Goal: Find specific page/section

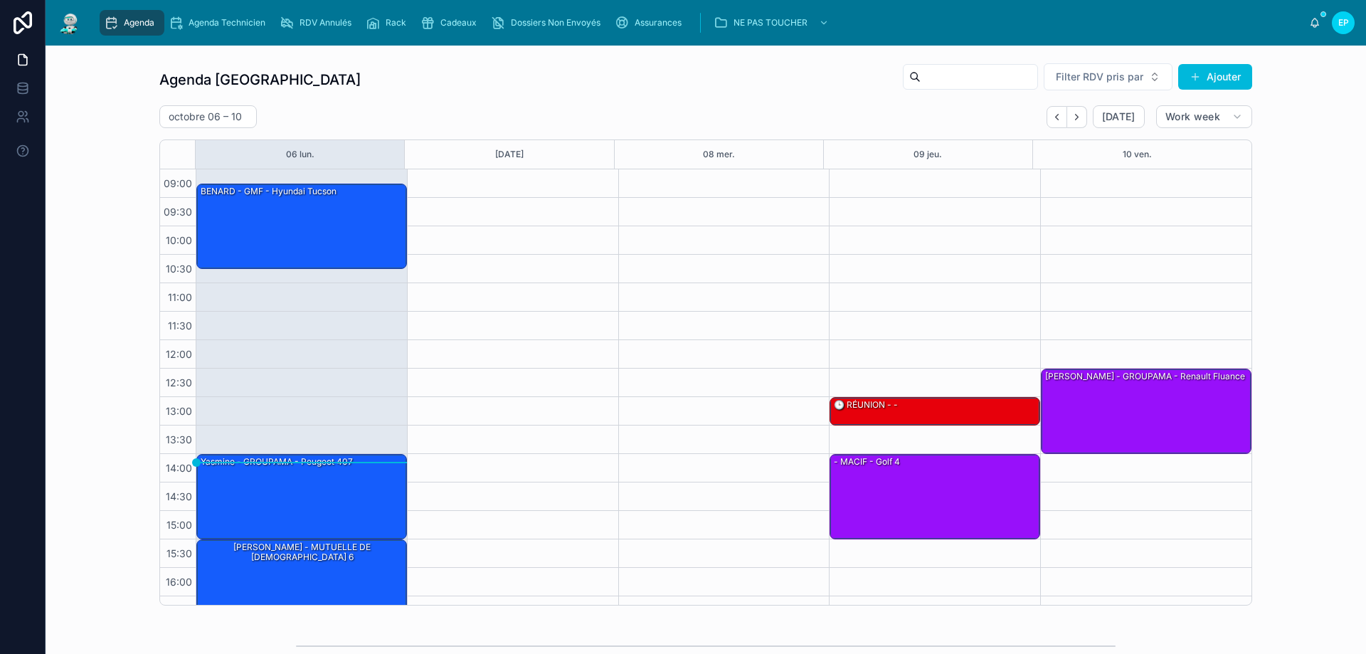
click at [1074, 112] on icon "Next" at bounding box center [1076, 117] width 11 height 11
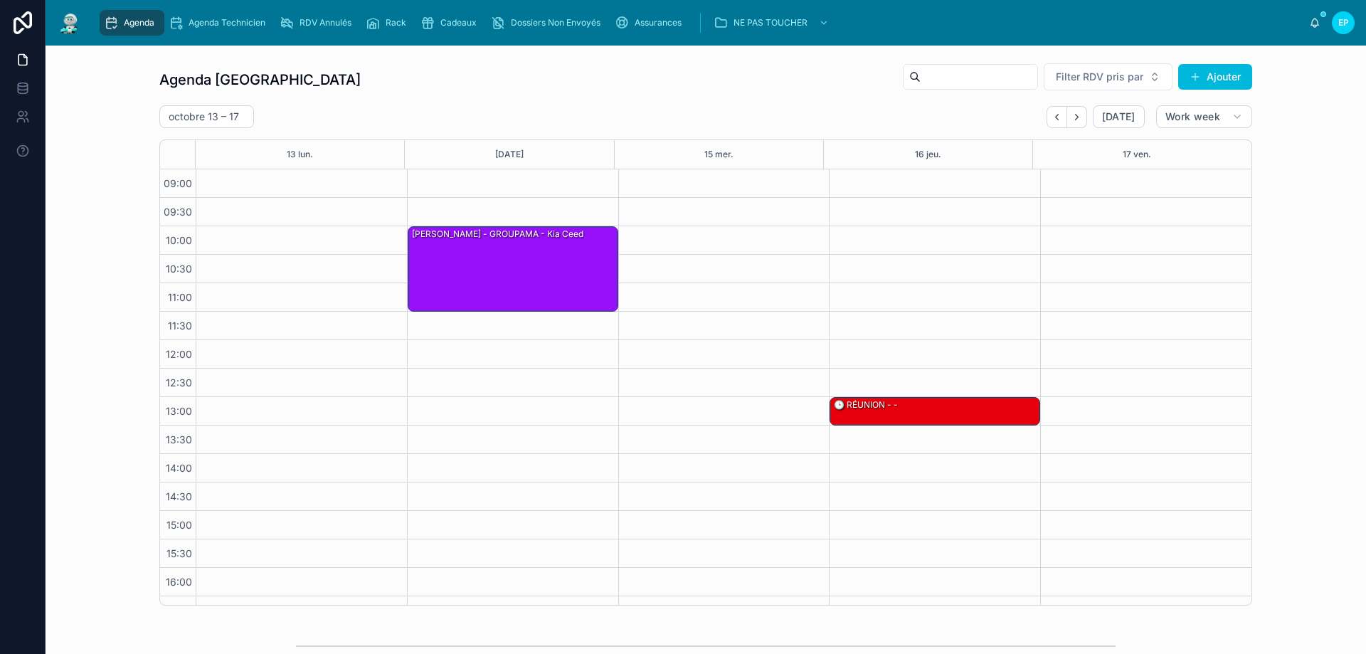
click at [1074, 112] on icon "Next" at bounding box center [1076, 117] width 11 height 11
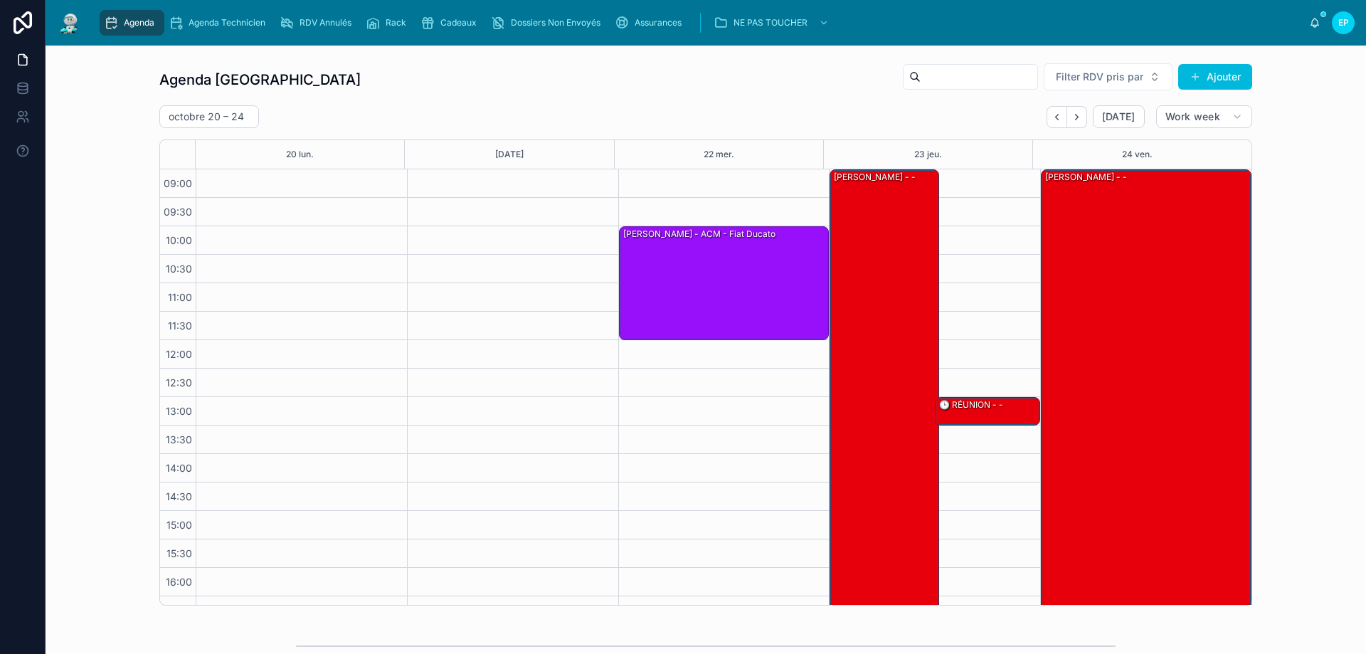
click at [1055, 114] on icon "Back" at bounding box center [1056, 117] width 3 height 6
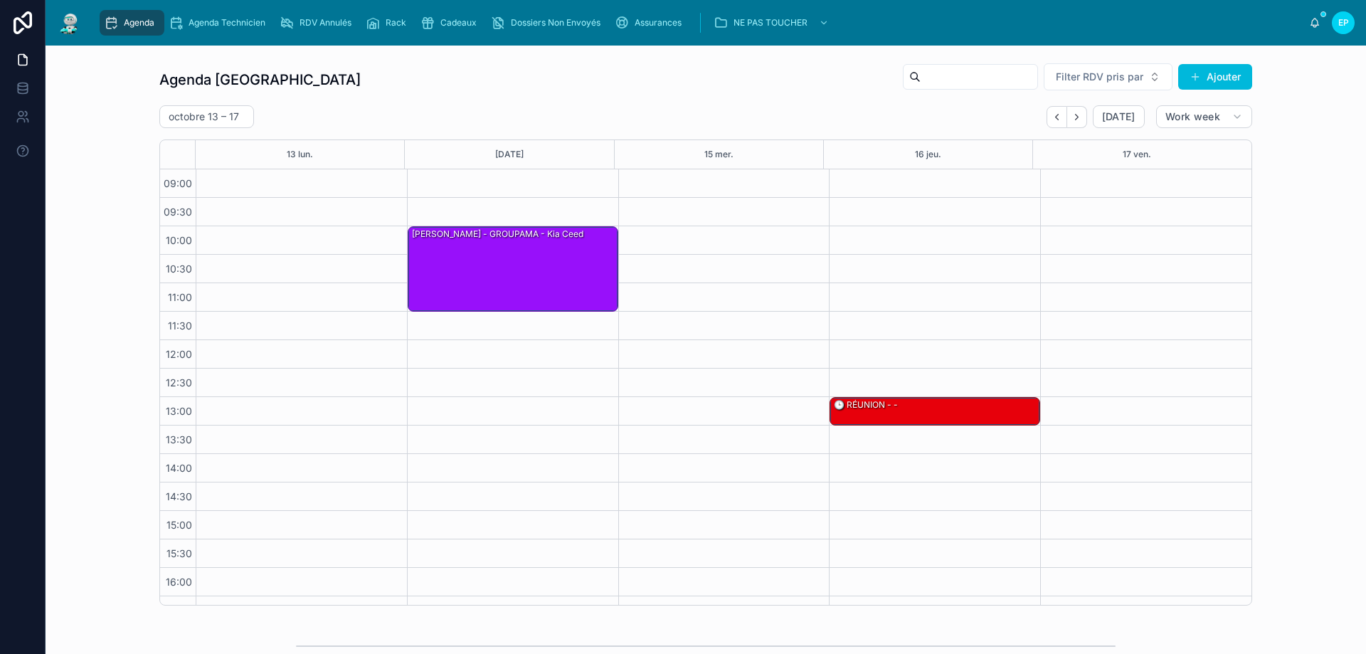
click at [1055, 114] on icon "Back" at bounding box center [1056, 117] width 3 height 6
